Goal: Transaction & Acquisition: Purchase product/service

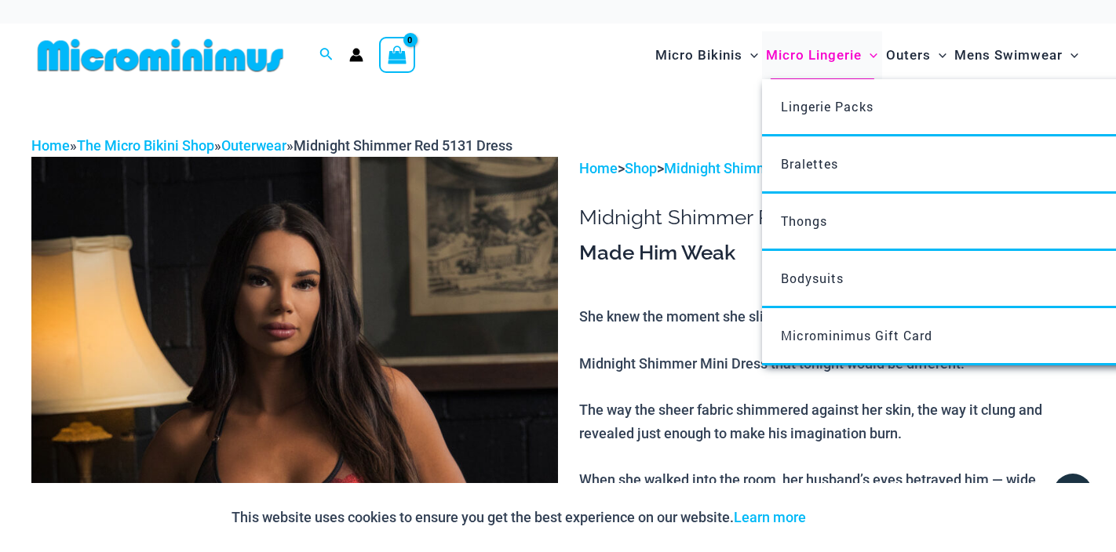
click at [800, 59] on span "Micro Lingerie" at bounding box center [814, 55] width 96 height 40
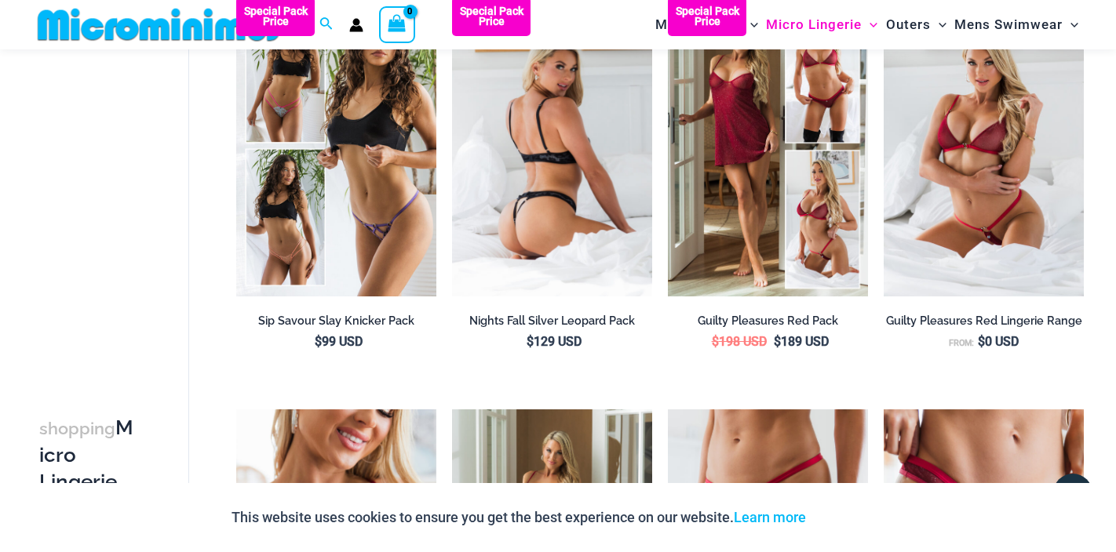
scroll to position [261, 0]
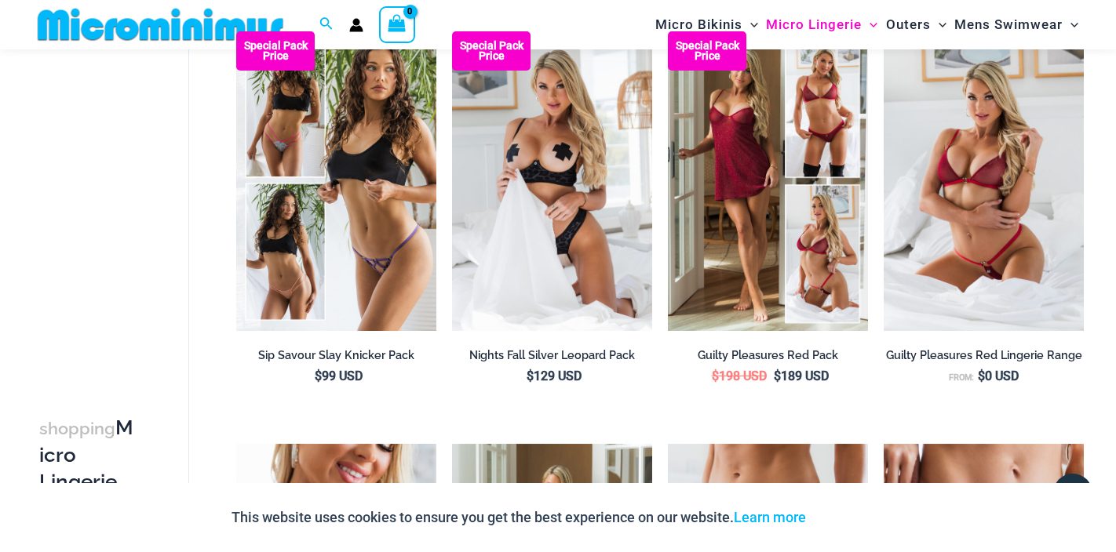
click at [153, 43] on div at bounding box center [167, 24] width 272 height 49
click at [160, 34] on img at bounding box center [160, 24] width 258 height 35
